Goal: Navigation & Orientation: Go to known website

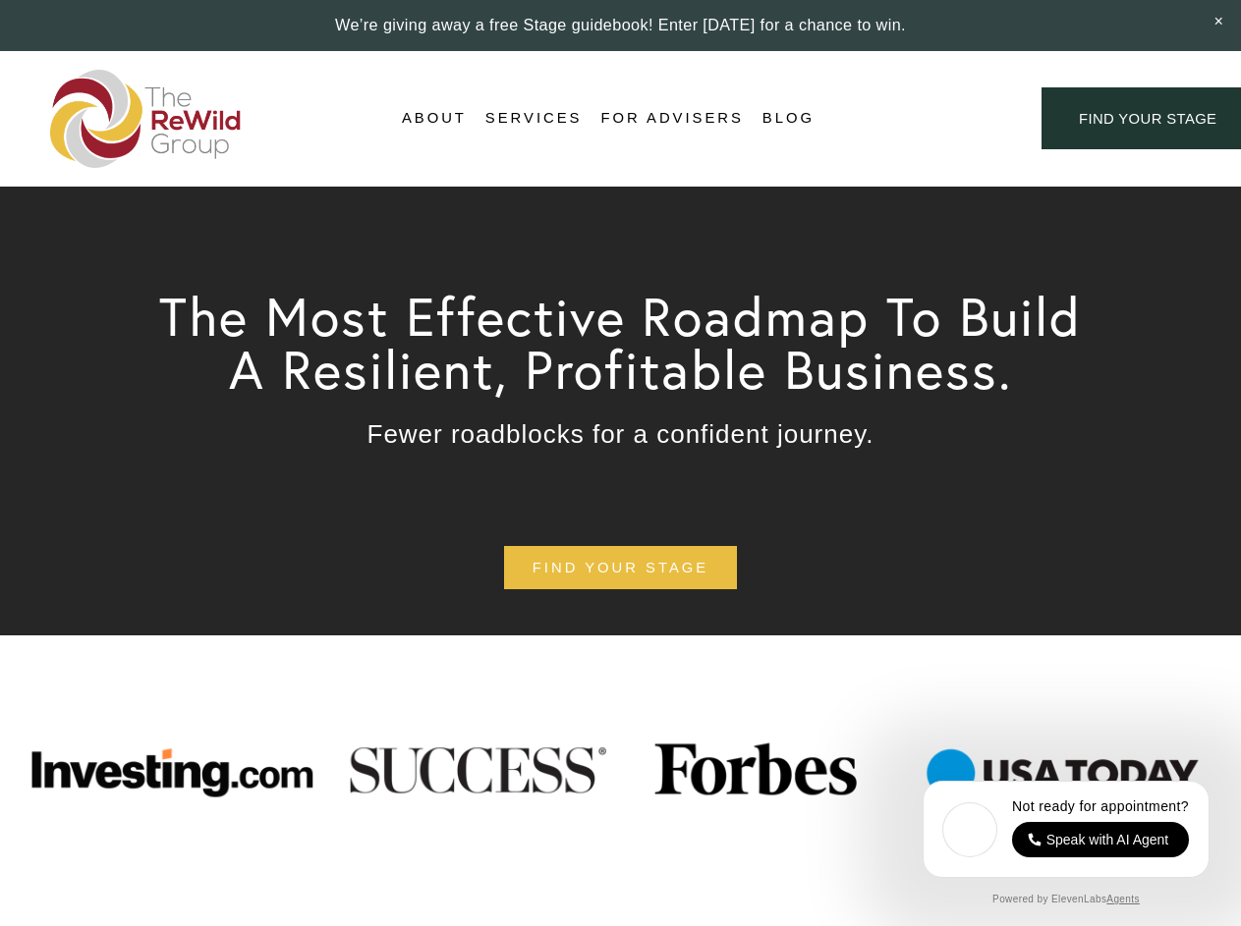
click at [927, 119] on div "Login Account" at bounding box center [928, 118] width 152 height 27
